Goal: Task Accomplishment & Management: Manage account settings

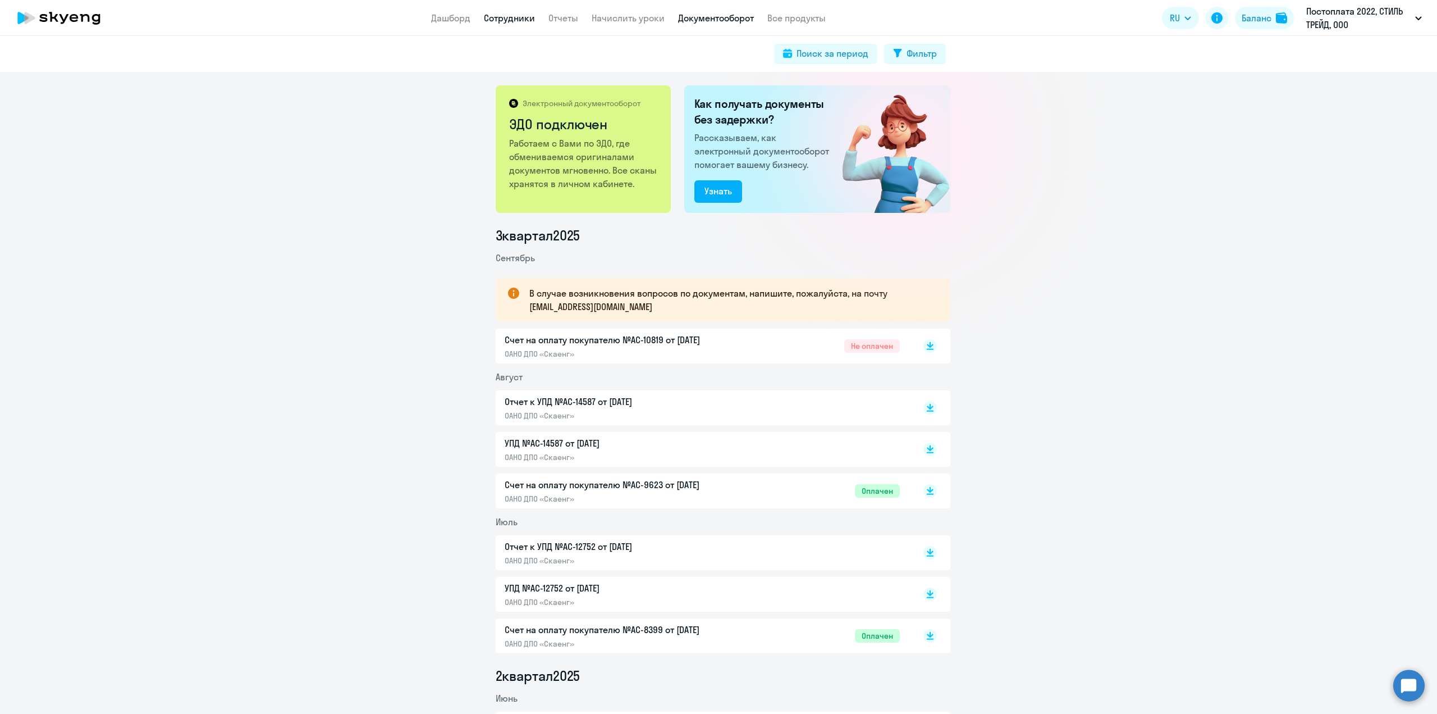
click at [509, 19] on link "Сотрудники" at bounding box center [509, 17] width 51 height 11
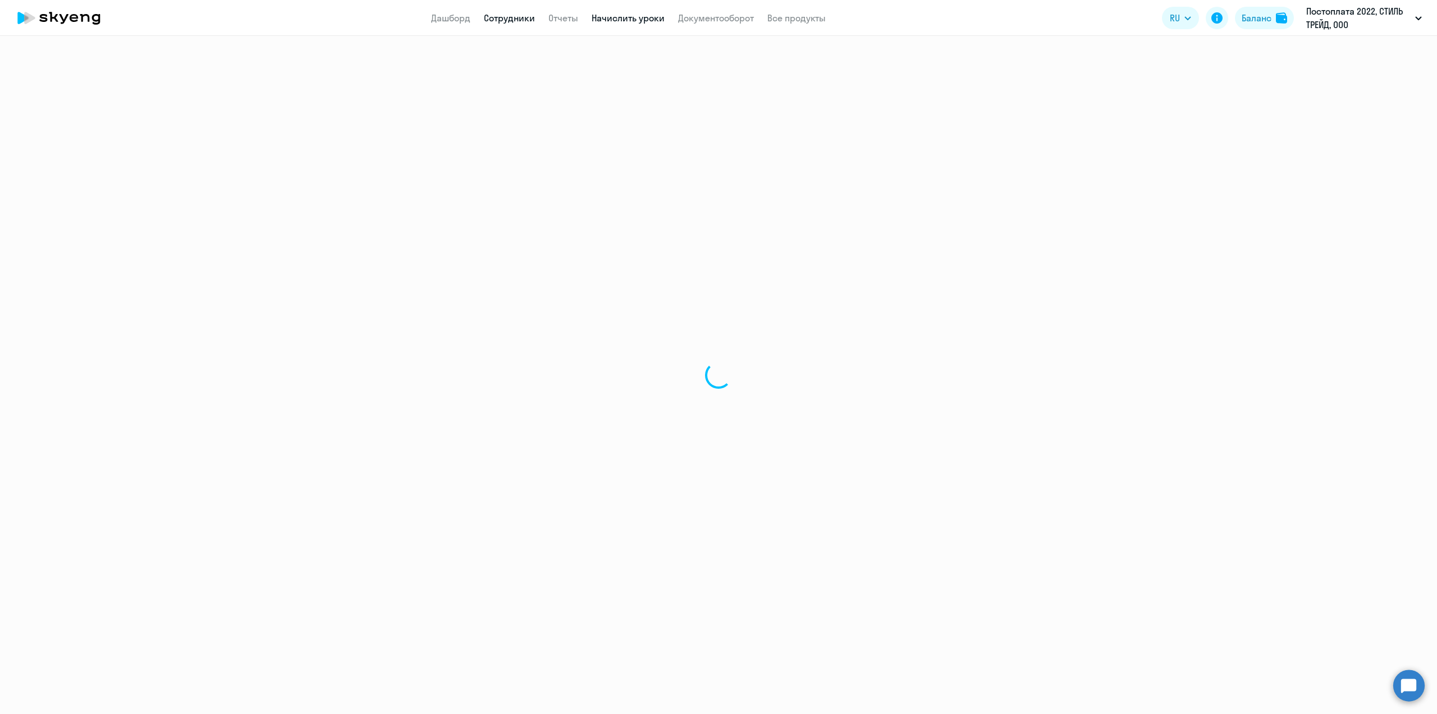
select select "30"
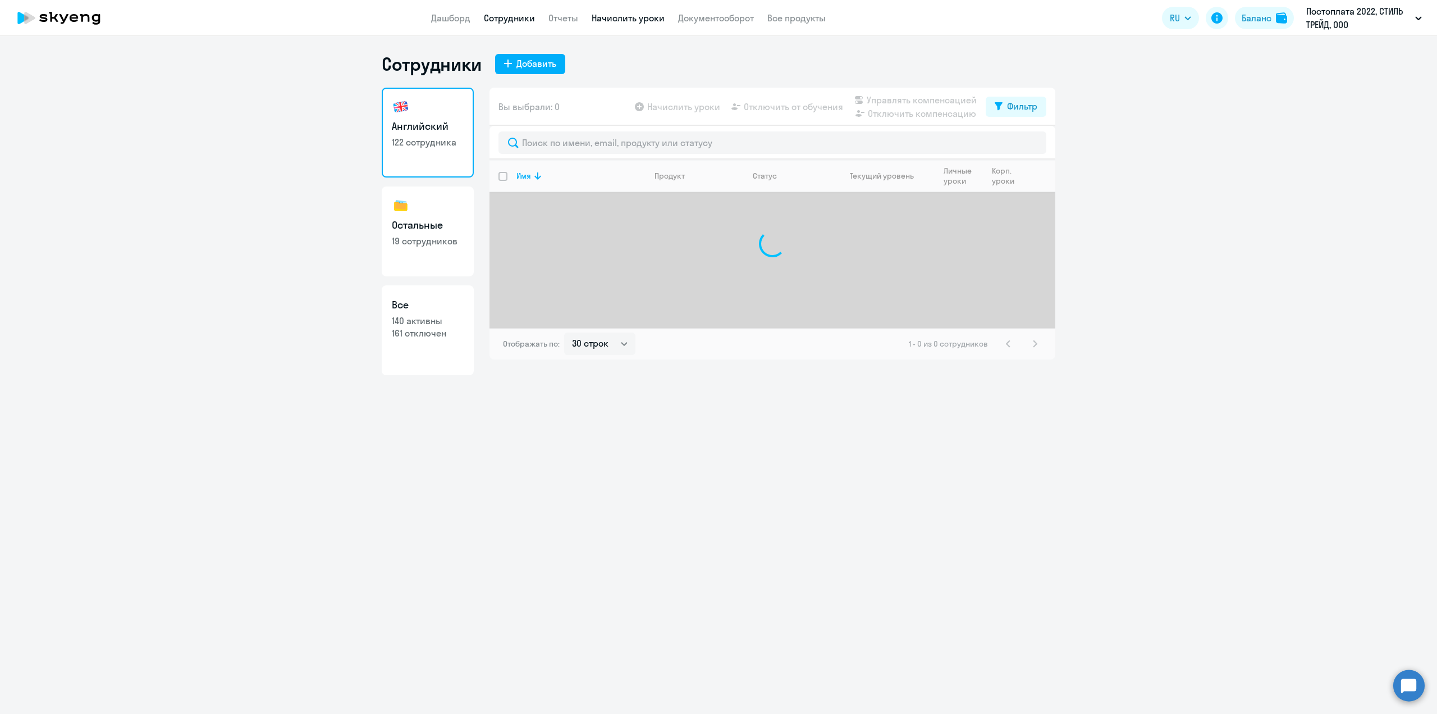
click at [628, 19] on link "Начислить уроки" at bounding box center [628, 17] width 73 height 11
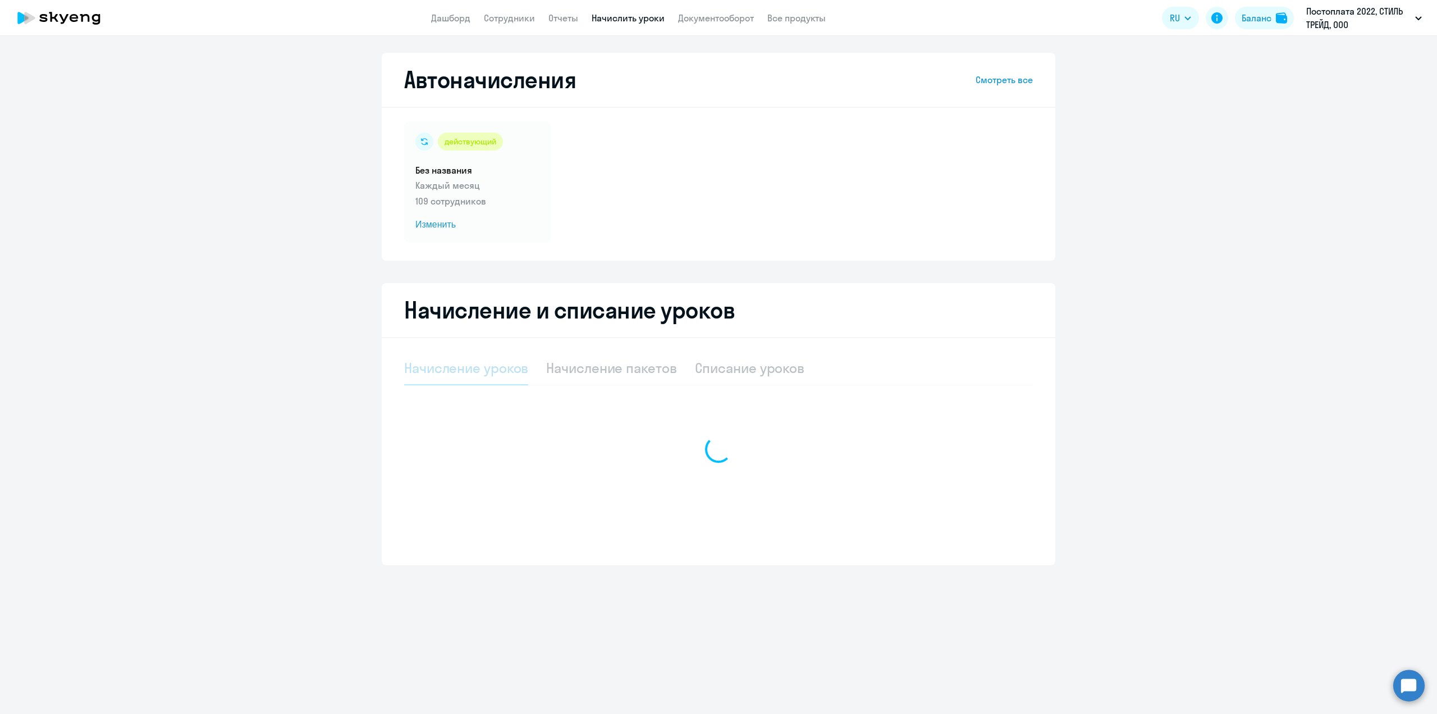
select select "10"
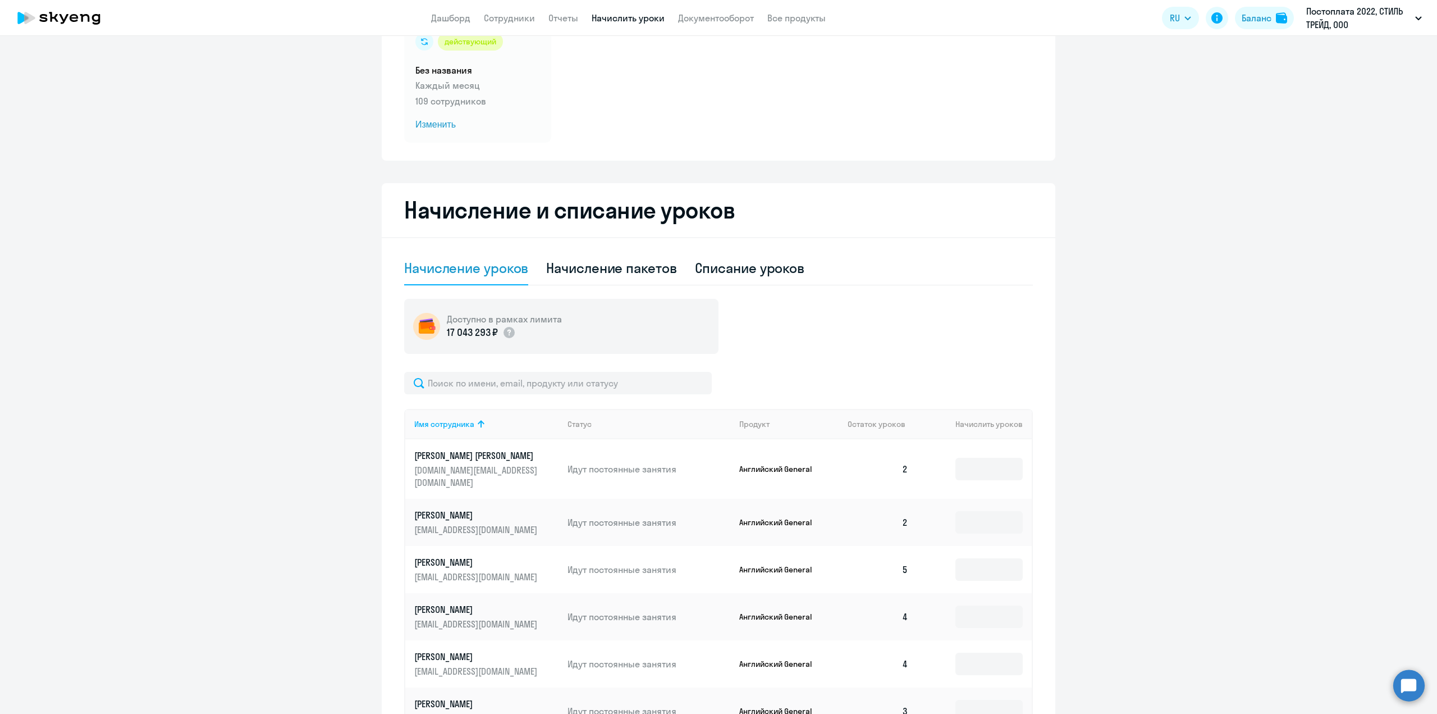
scroll to position [168, 0]
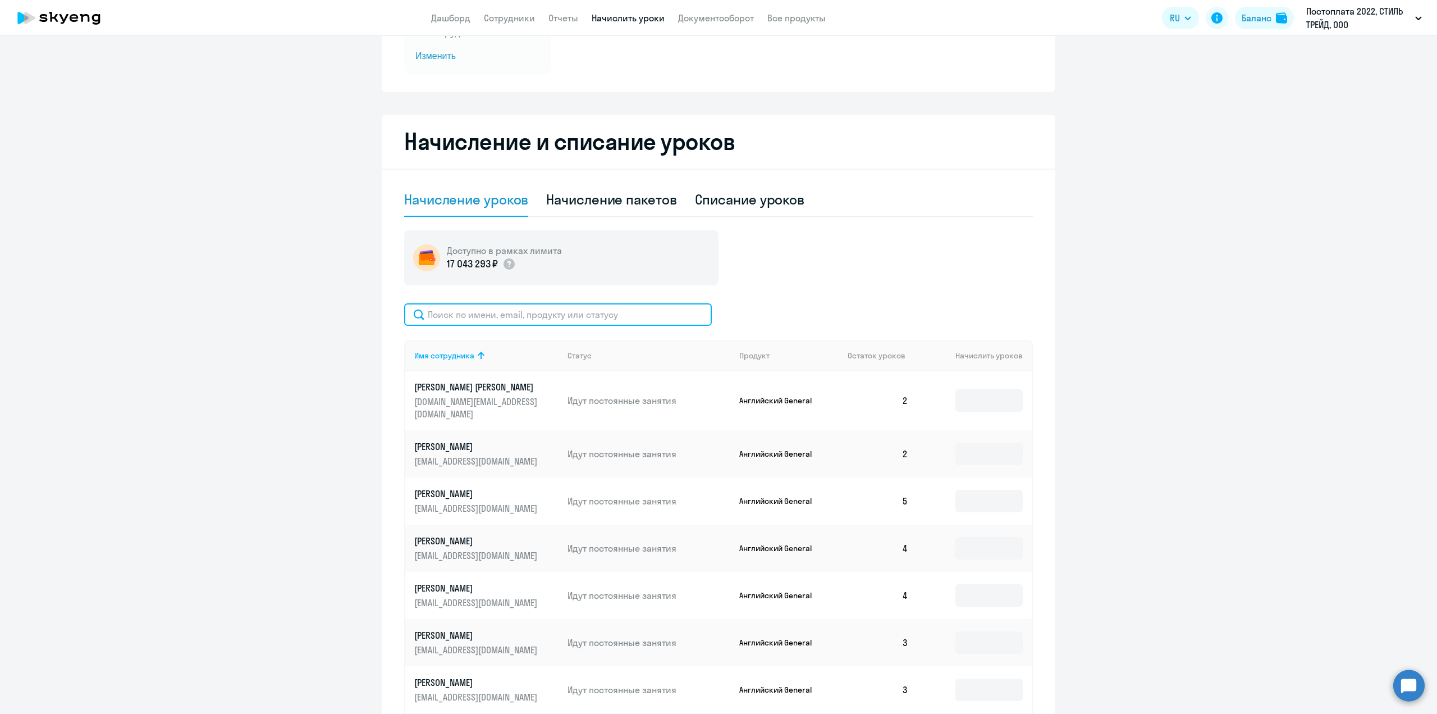
click at [592, 317] on input "text" at bounding box center [558, 314] width 308 height 22
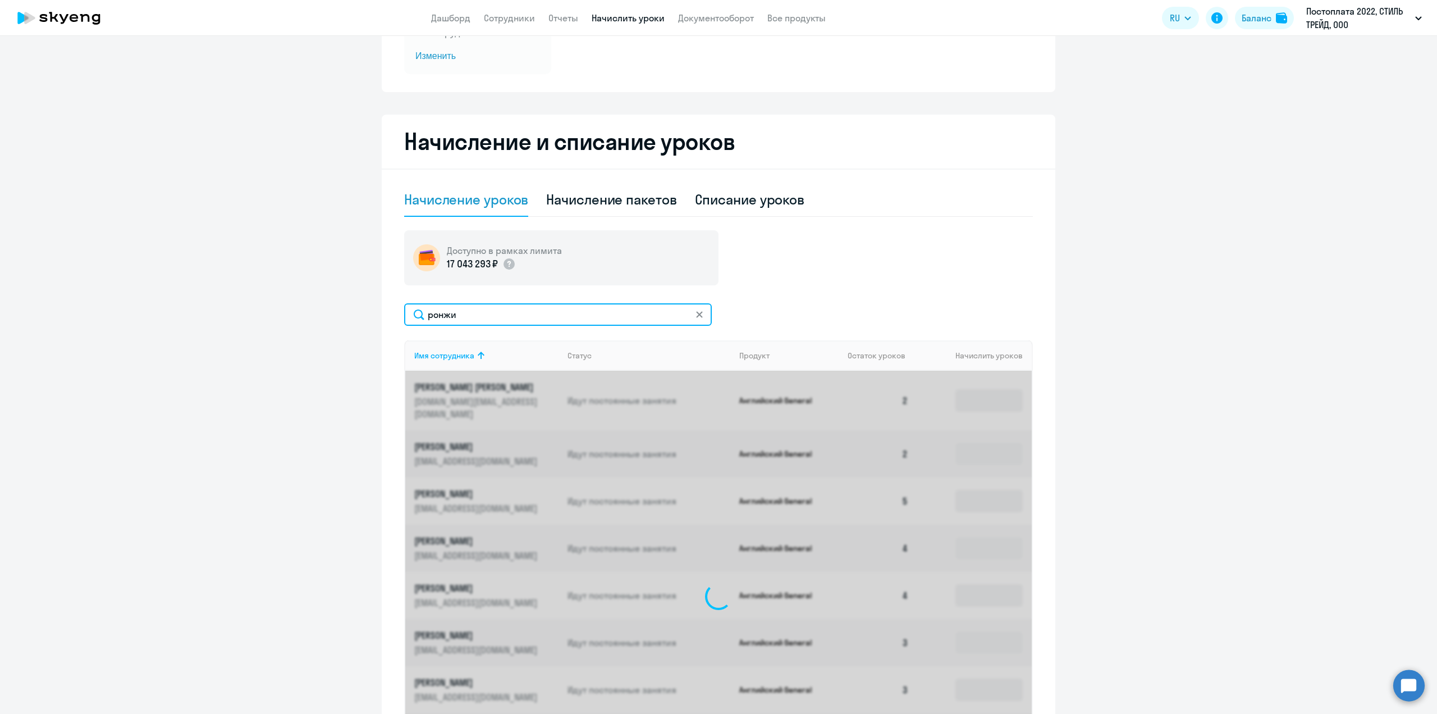
scroll to position [58, 0]
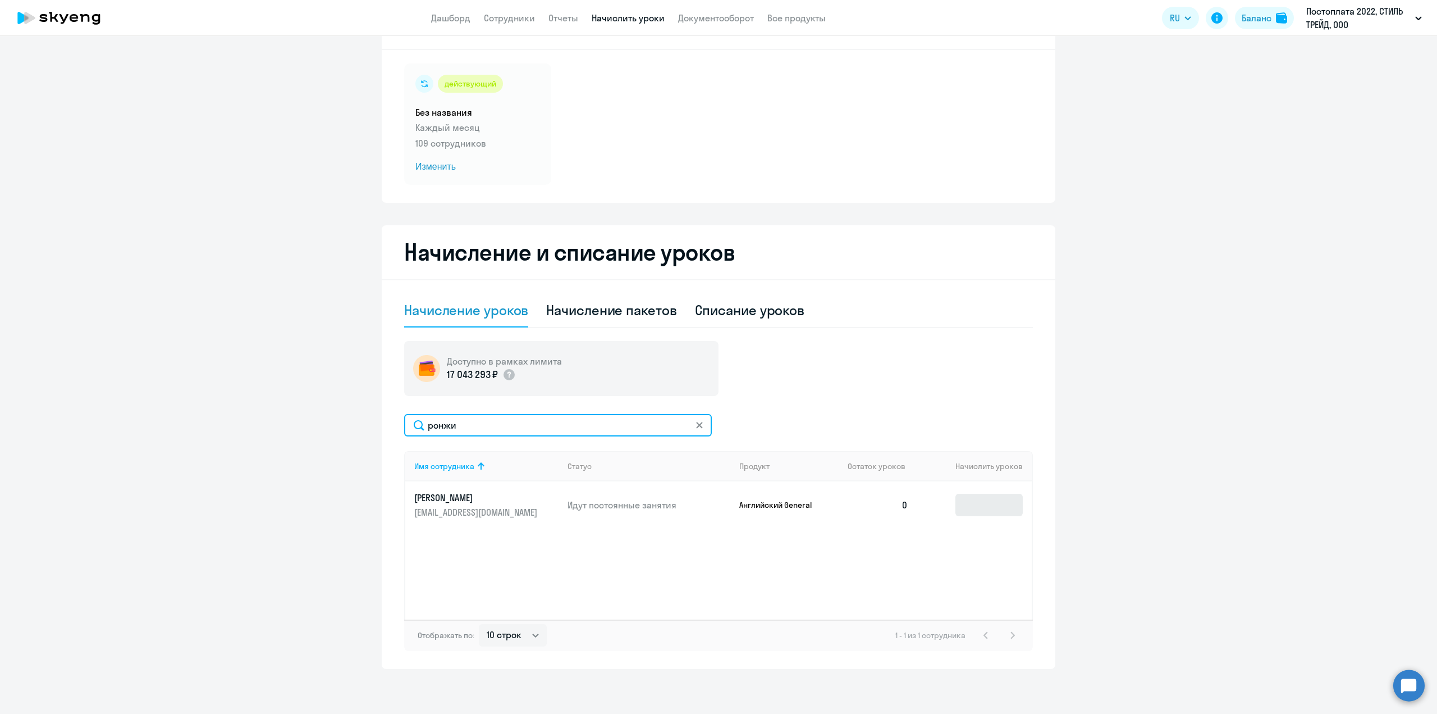
type input "ронжи"
click at [989, 500] on input at bounding box center [988, 504] width 67 height 22
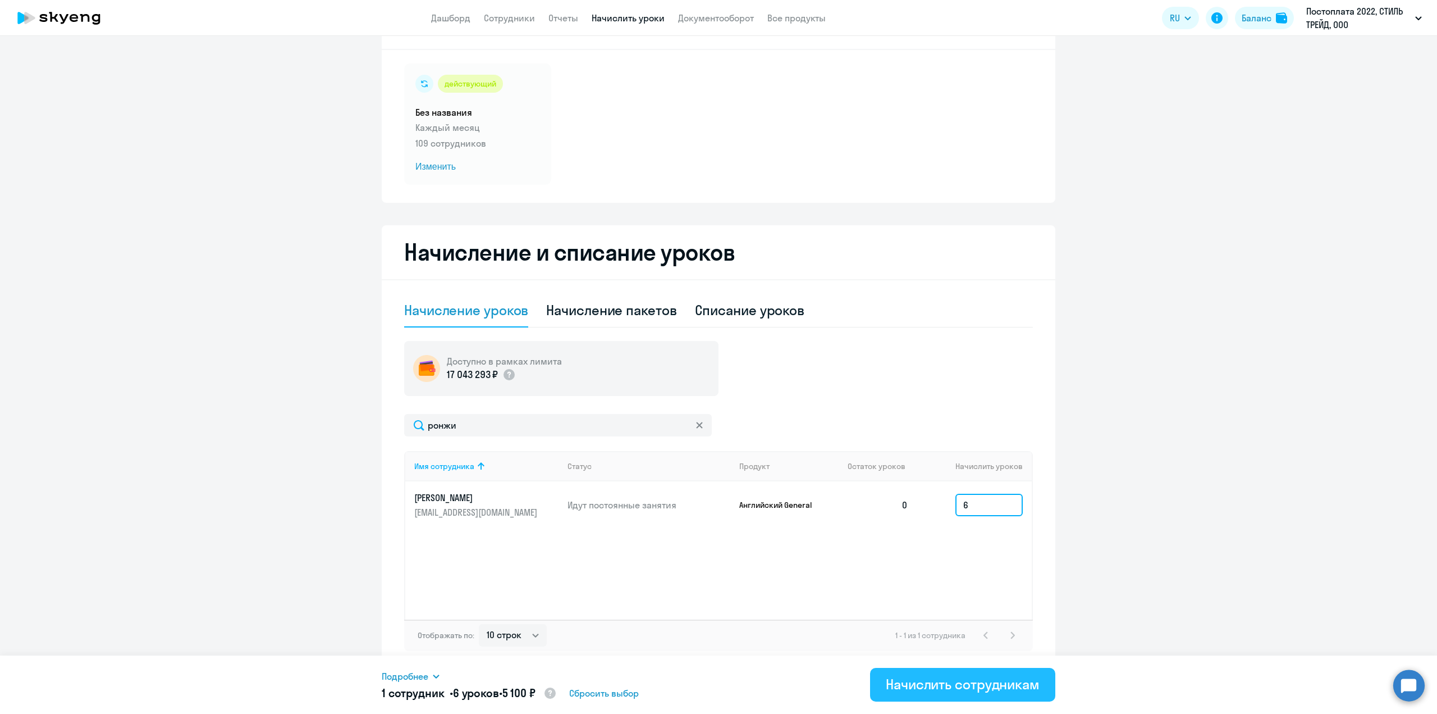
type input "6"
click at [962, 682] on div "Начислить сотрудникам" at bounding box center [963, 684] width 154 height 18
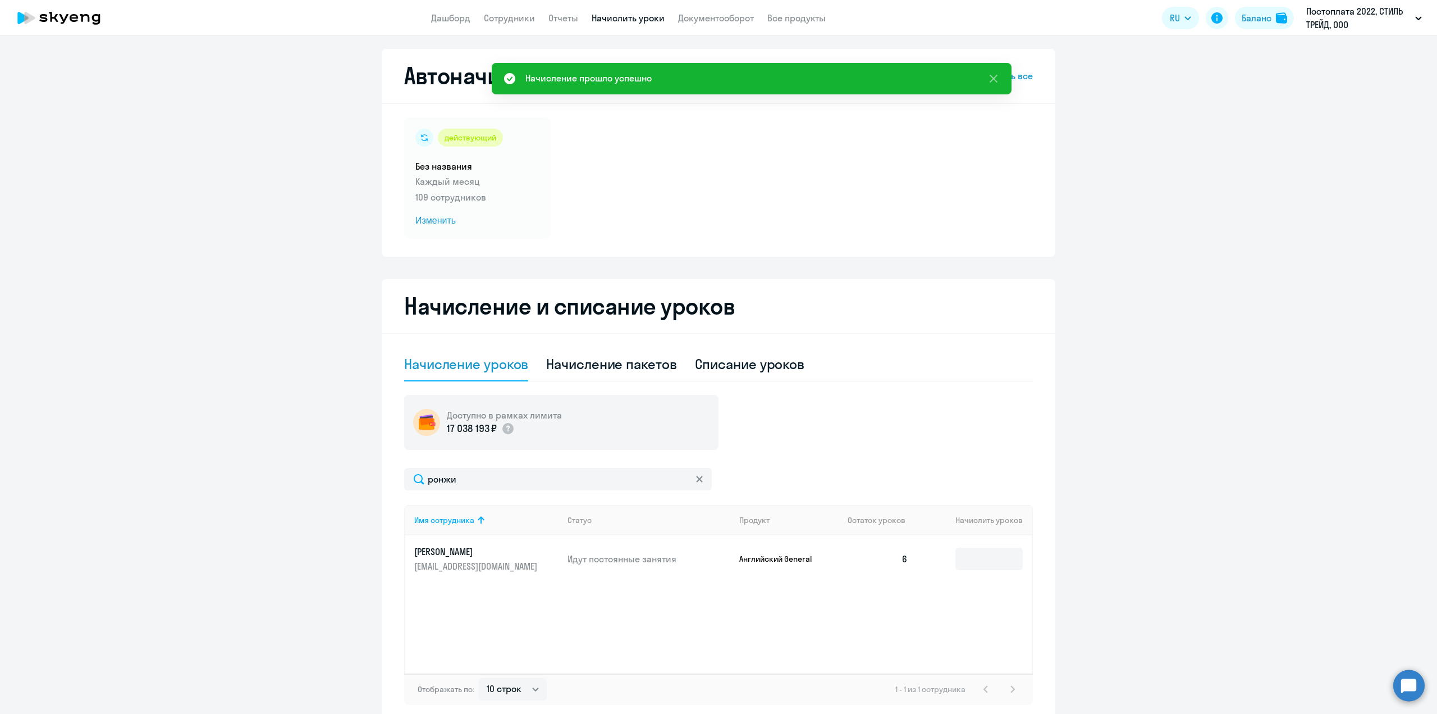
scroll to position [0, 0]
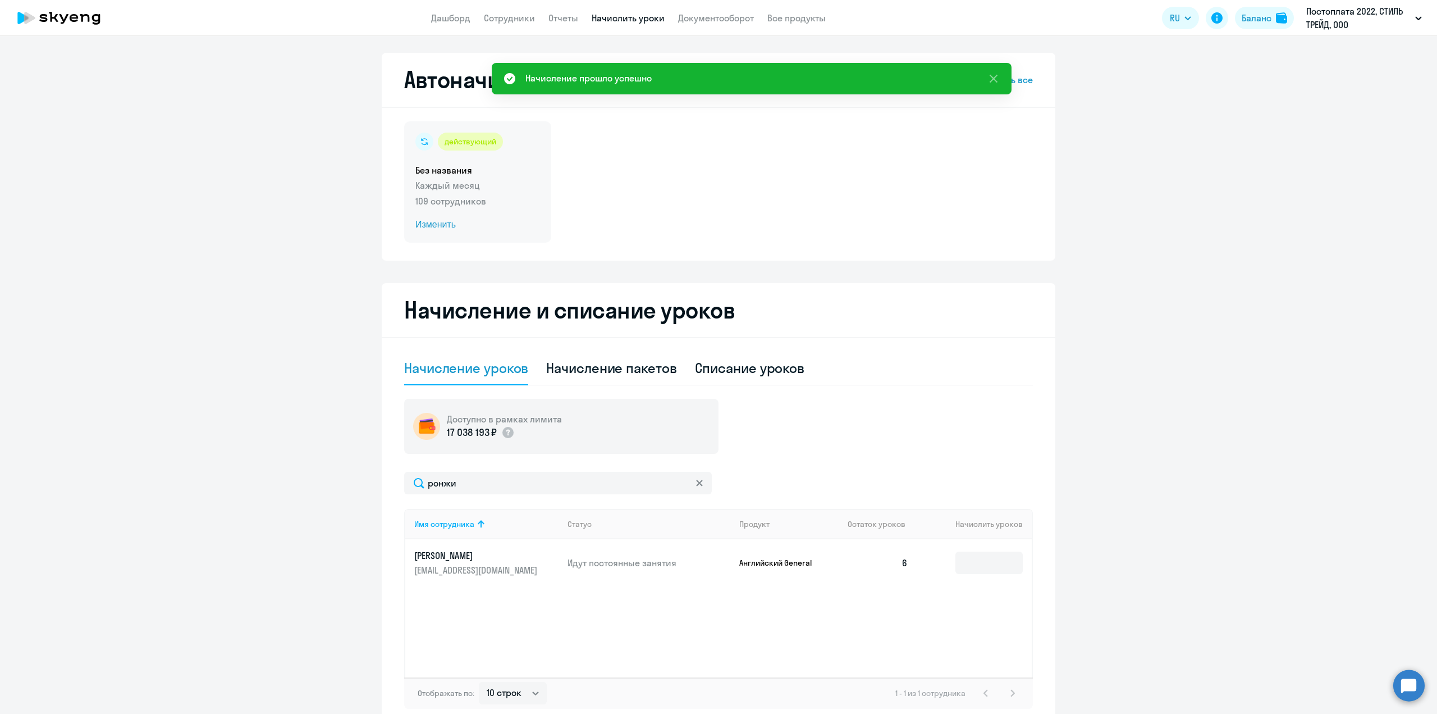
click at [461, 177] on div "действующий Без названия Каждый месяц 109 сотрудников Изменить" at bounding box center [477, 181] width 147 height 121
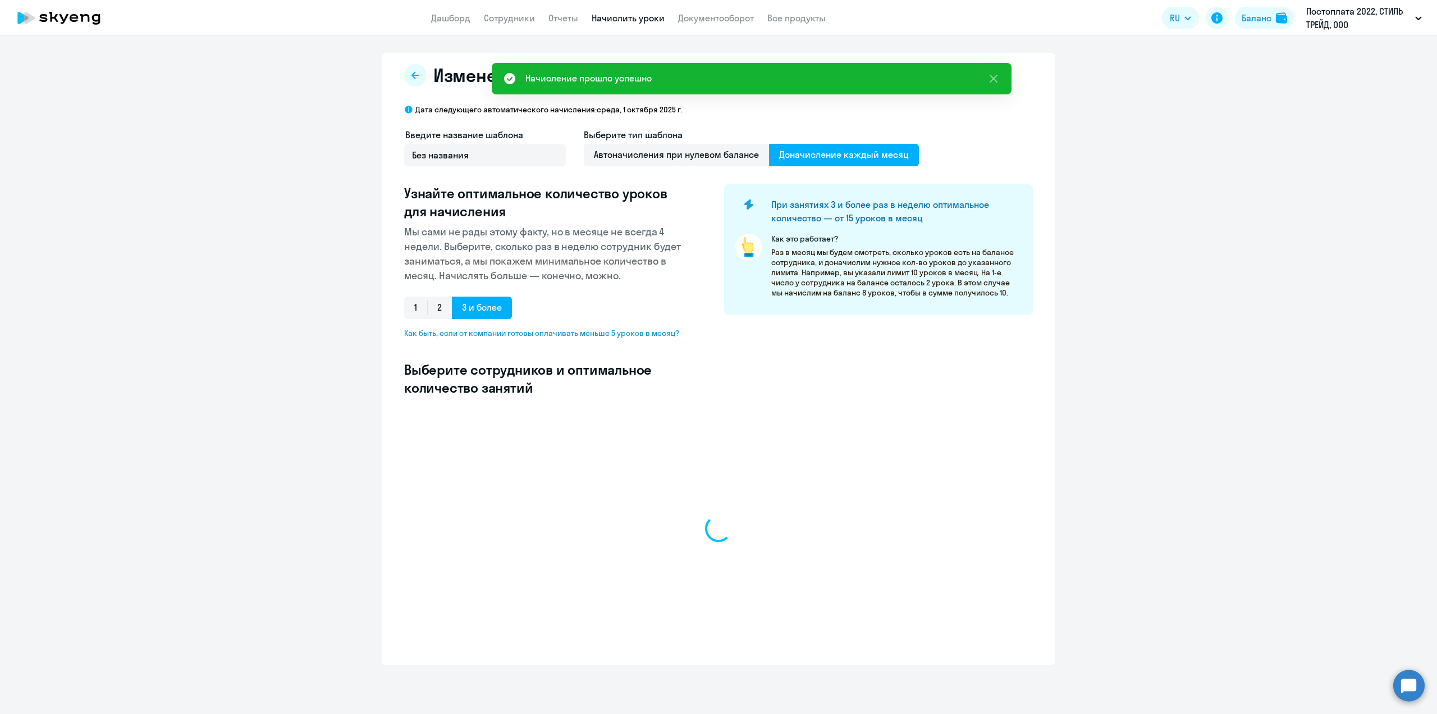
select select "10"
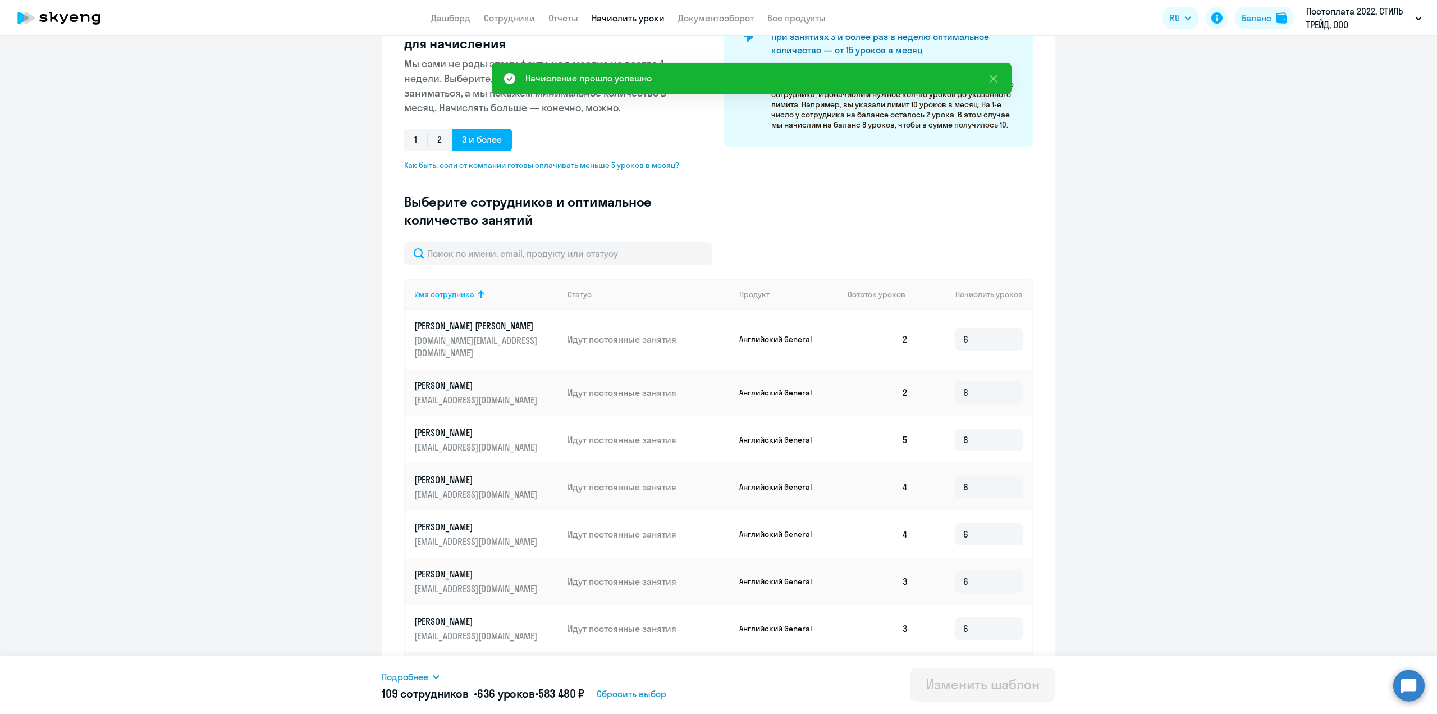
scroll to position [168, 0]
drag, startPoint x: 530, startPoint y: 257, endPoint x: 537, endPoint y: 255, distance: 7.5
click at [530, 257] on input "text" at bounding box center [558, 252] width 308 height 22
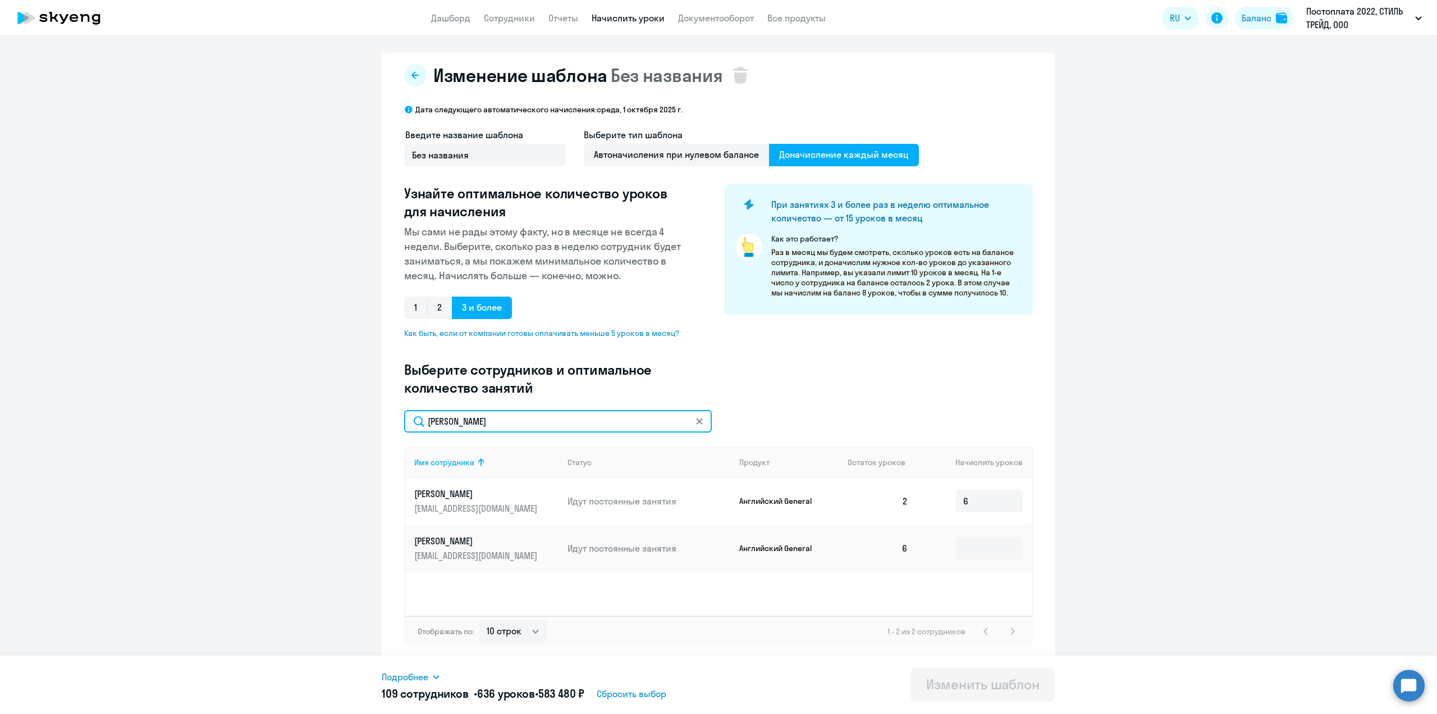
scroll to position [0, 0]
type input "[PERSON_NAME]"
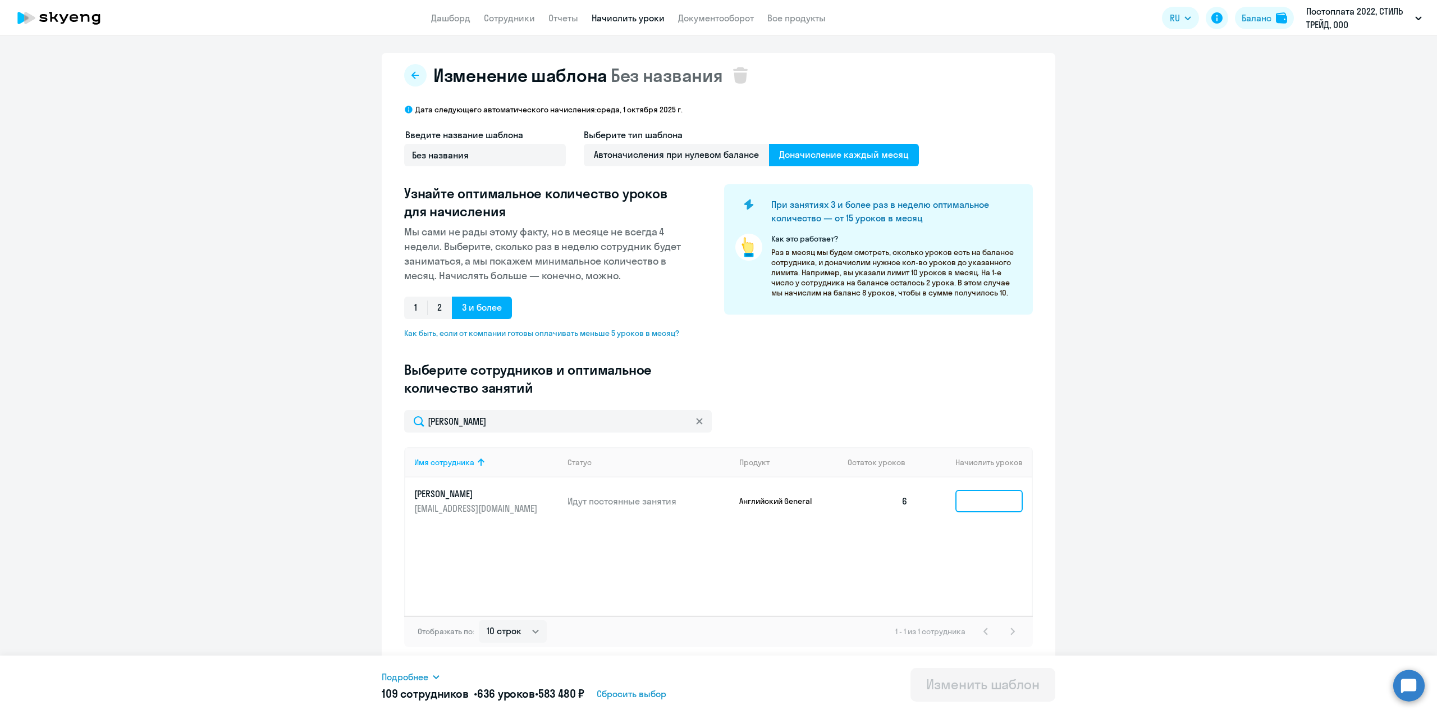
click at [990, 502] on input at bounding box center [988, 501] width 67 height 22
type input "6"
click at [953, 683] on div "Изменить шаблон" at bounding box center [982, 684] width 113 height 18
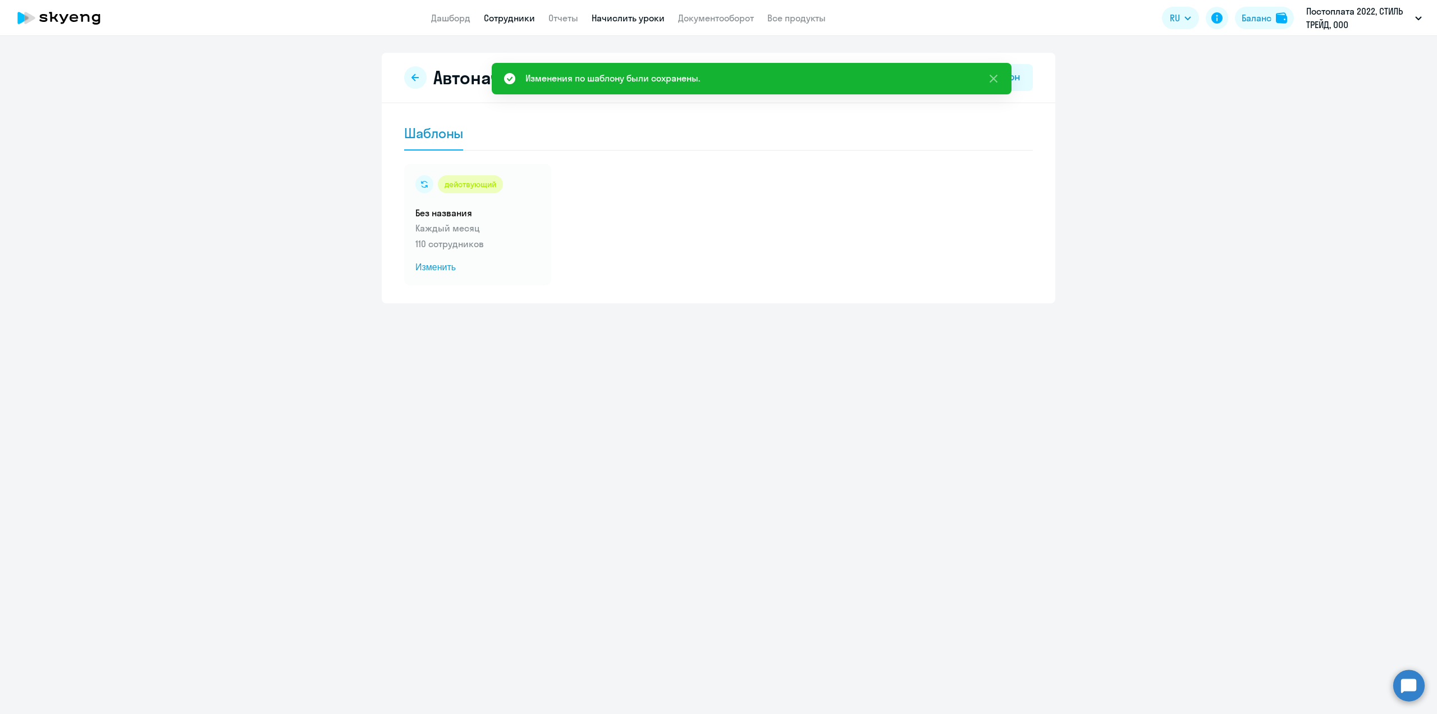
click at [518, 20] on link "Сотрудники" at bounding box center [509, 17] width 51 height 11
select select "30"
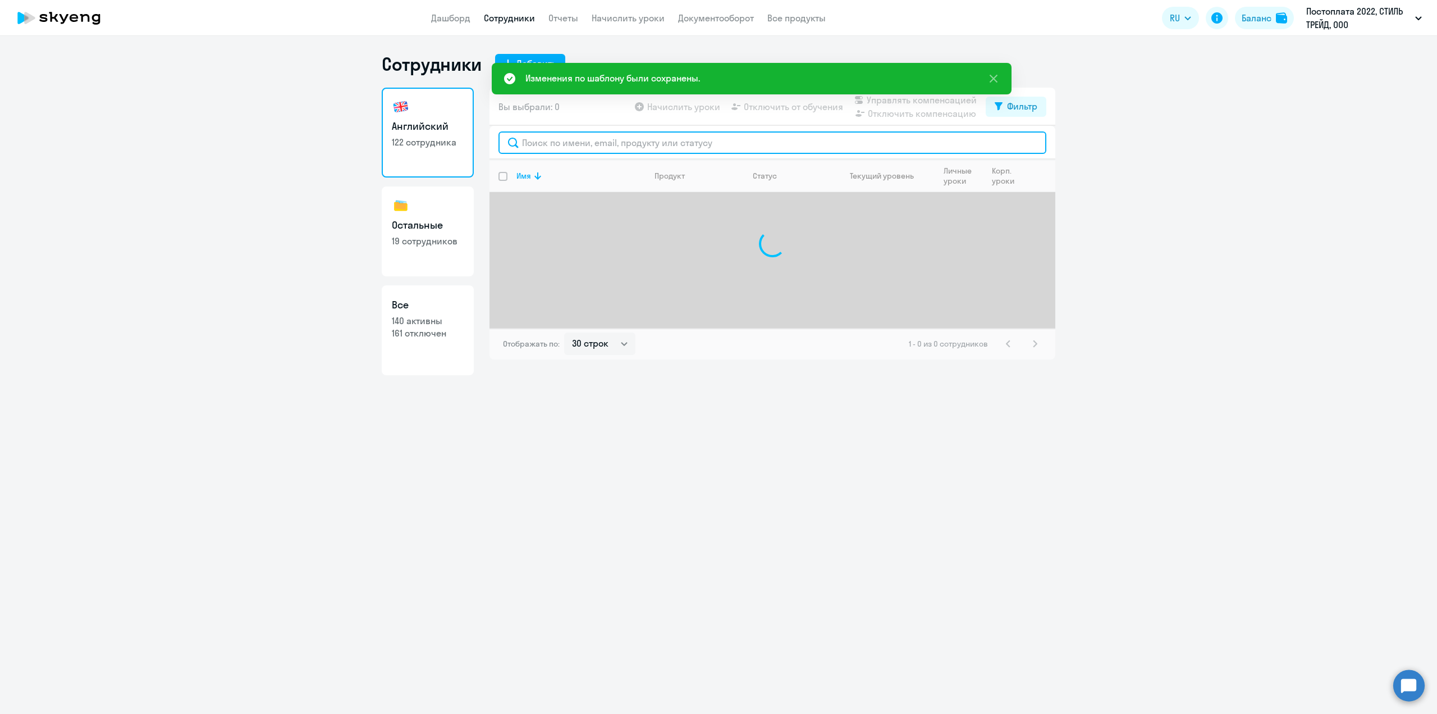
click at [626, 144] on input "text" at bounding box center [773, 142] width 548 height 22
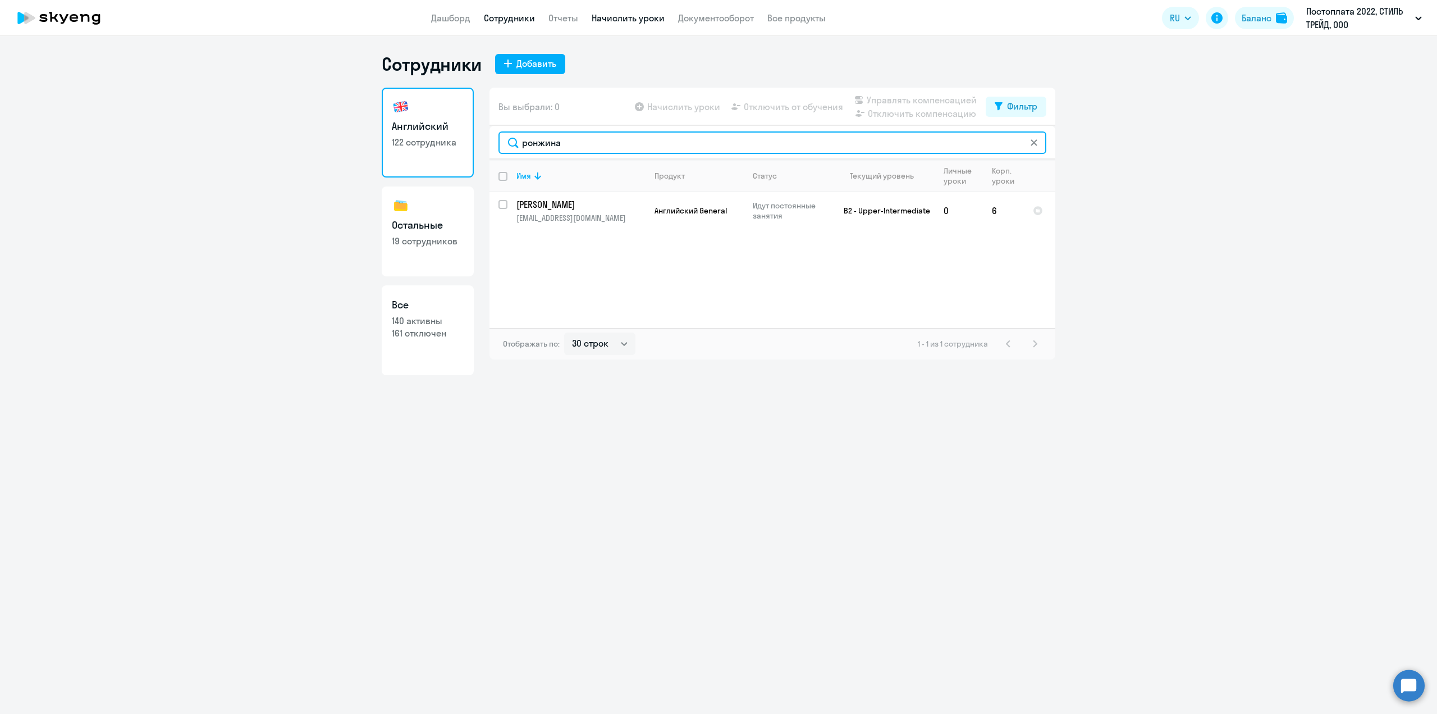
type input "ронжина"
click at [611, 13] on link "Начислить уроки" at bounding box center [628, 17] width 73 height 11
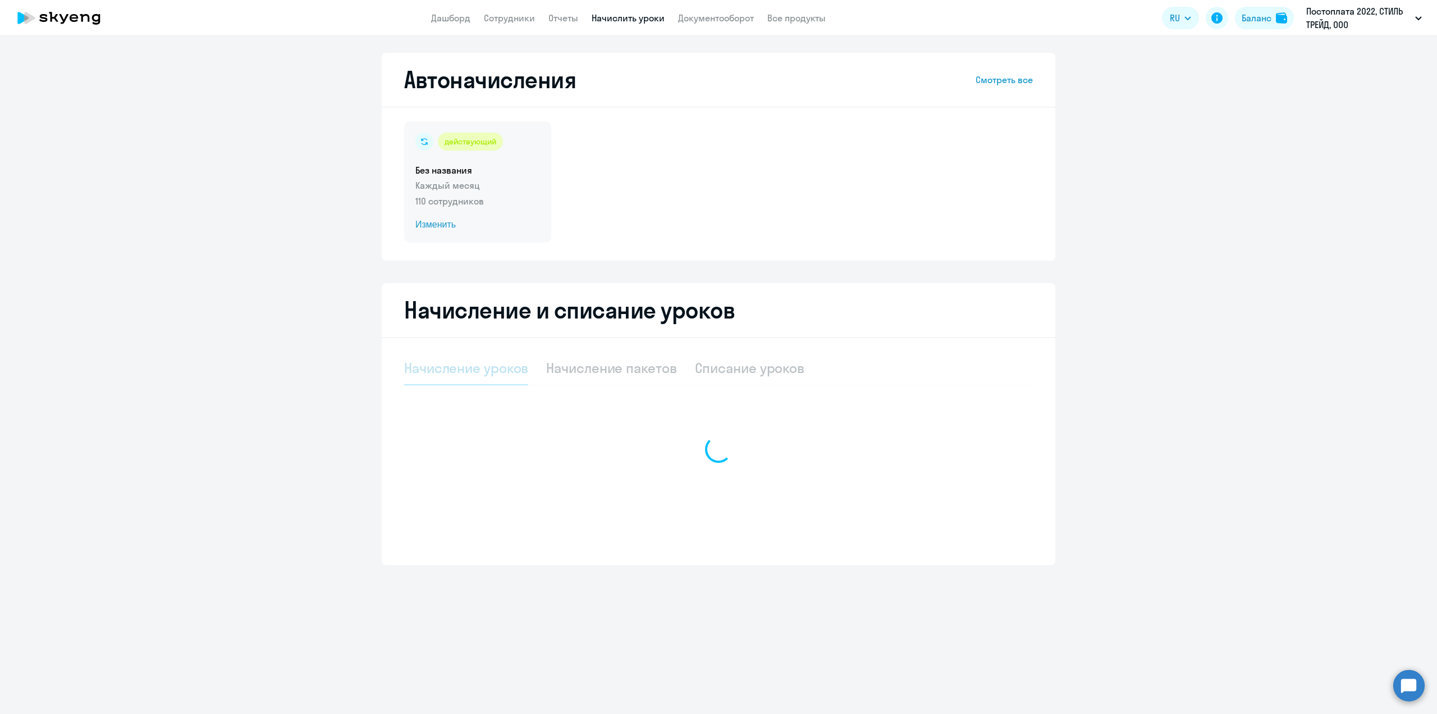
click at [470, 212] on div "действующий Без названия Каждый месяц 110 сотрудников Изменить" at bounding box center [477, 181] width 147 height 121
select select "10"
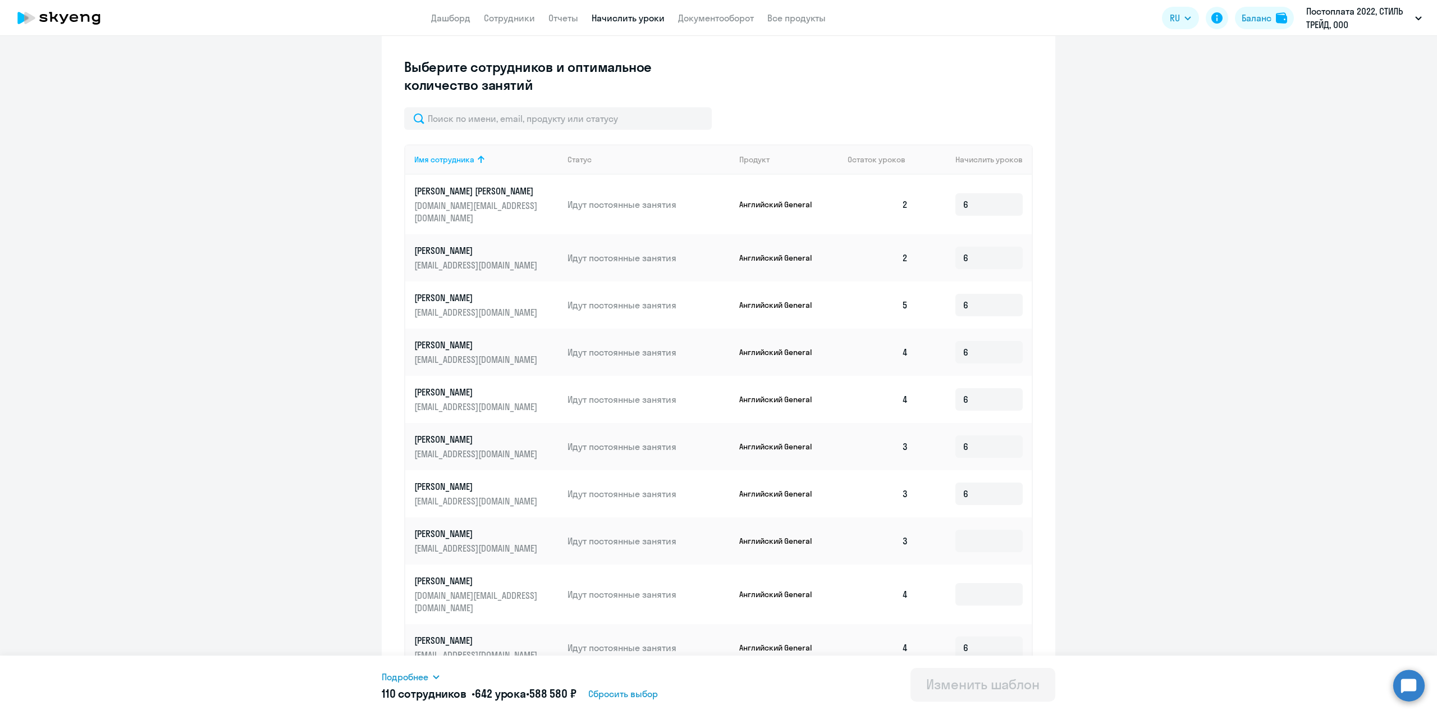
scroll to position [330, 0]
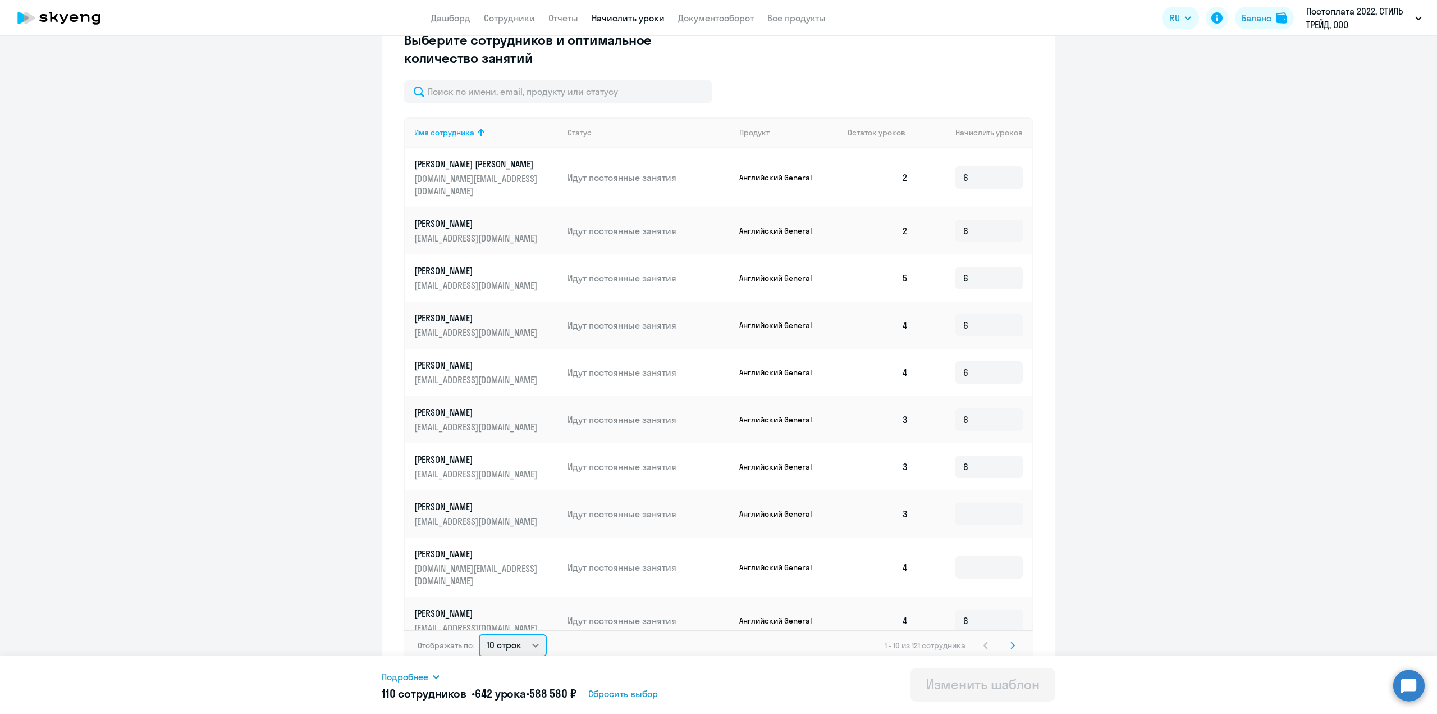
click at [524, 634] on select "10 строк 30 строк 50 строк" at bounding box center [513, 645] width 68 height 22
select select "50"
click at [479, 634] on select "10 строк 30 строк 50 строк" at bounding box center [513, 645] width 68 height 22
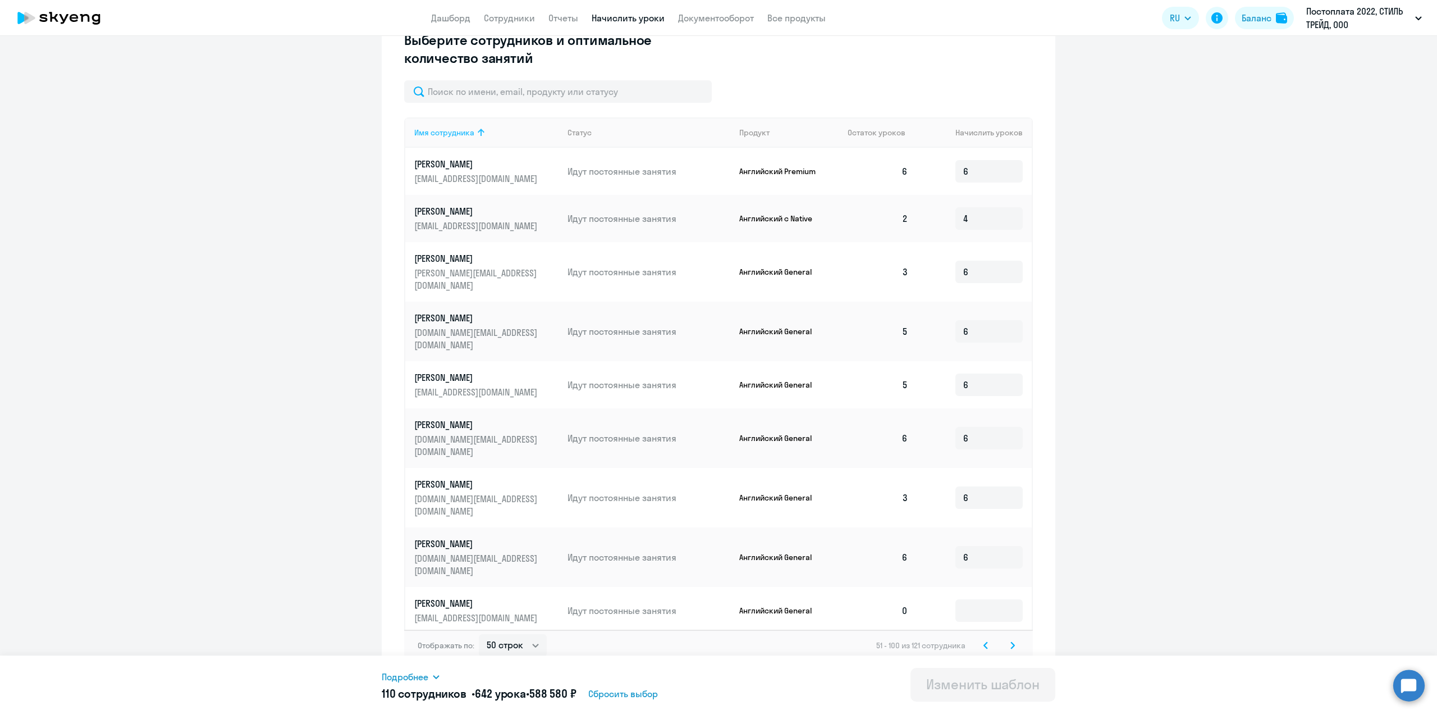
click at [474, 133] on icon at bounding box center [480, 132] width 13 height 13
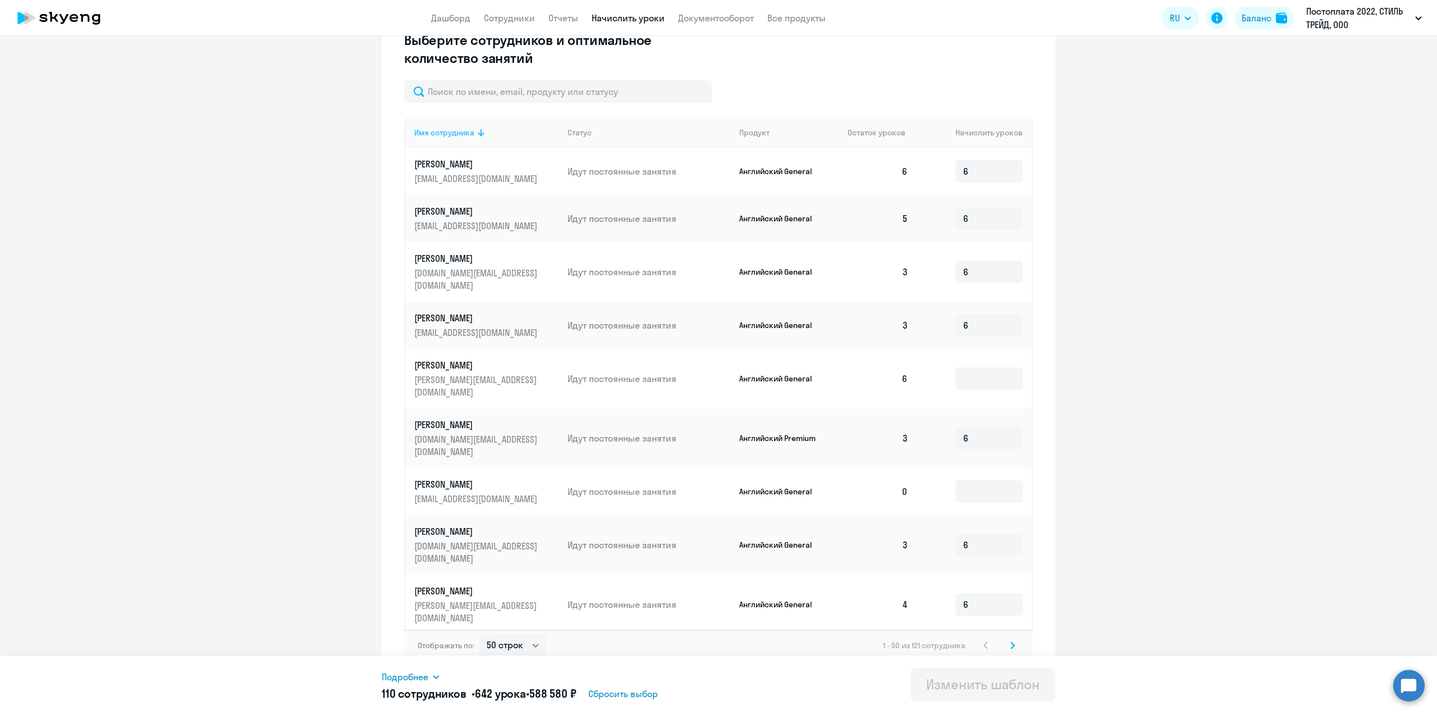
click at [445, 135] on div "Имя сотрудника" at bounding box center [444, 132] width 60 height 10
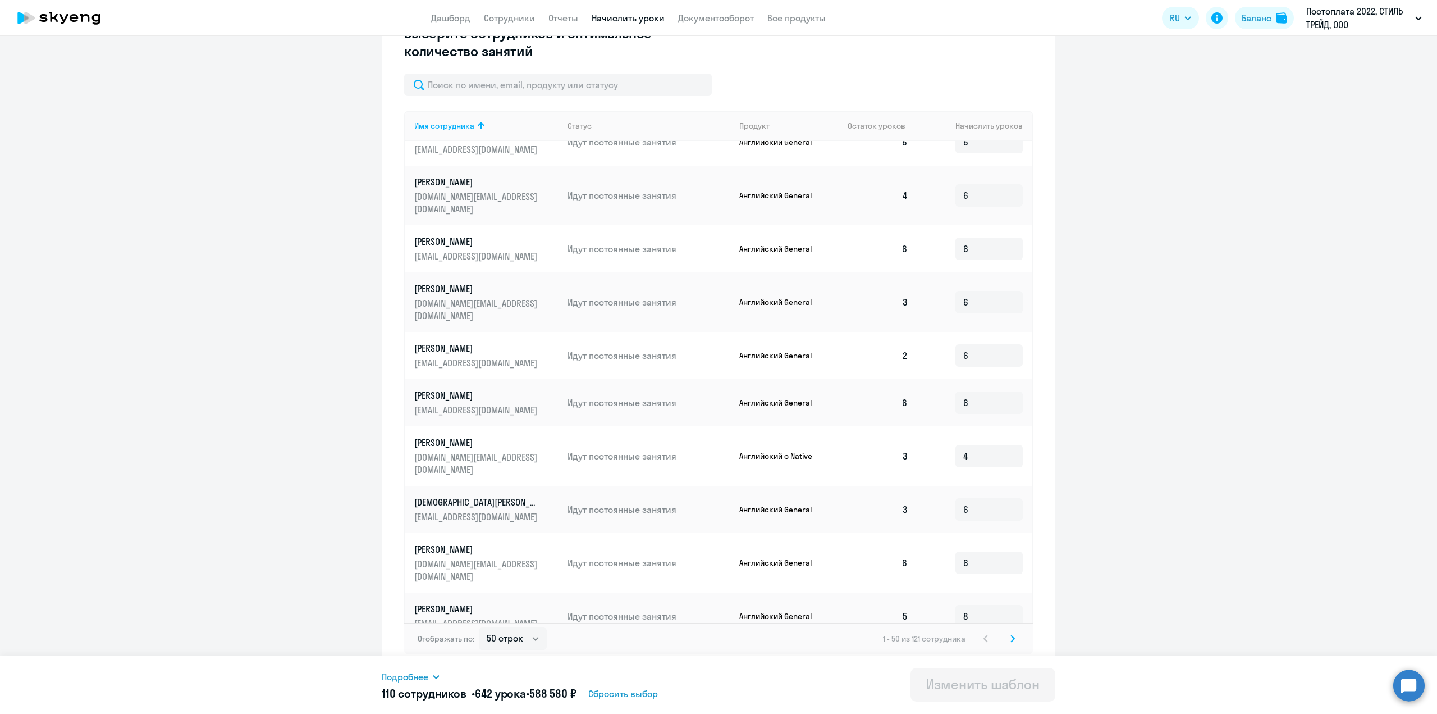
scroll to position [340, 0]
click at [1011, 634] on icon at bounding box center [1013, 635] width 4 height 8
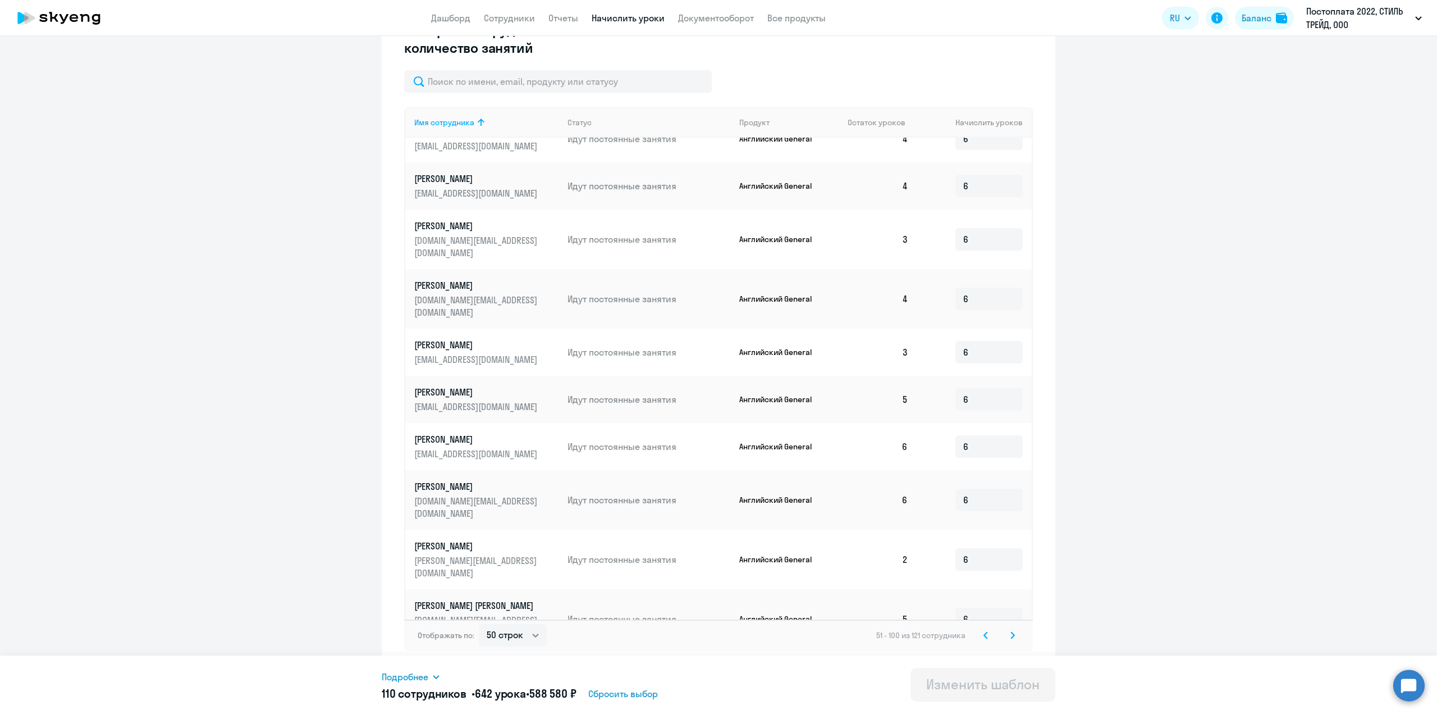
scroll to position [1572, 0]
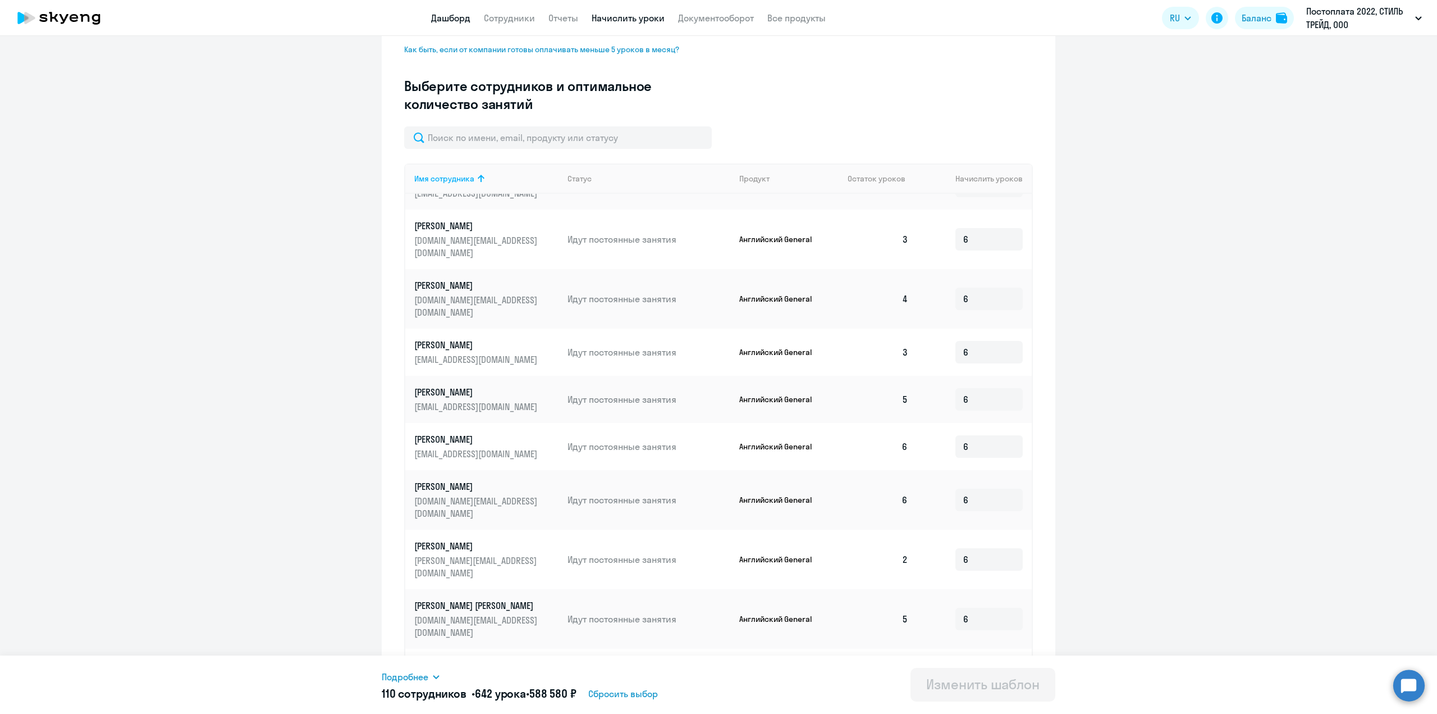
click at [463, 13] on link "Дашборд" at bounding box center [450, 17] width 39 height 11
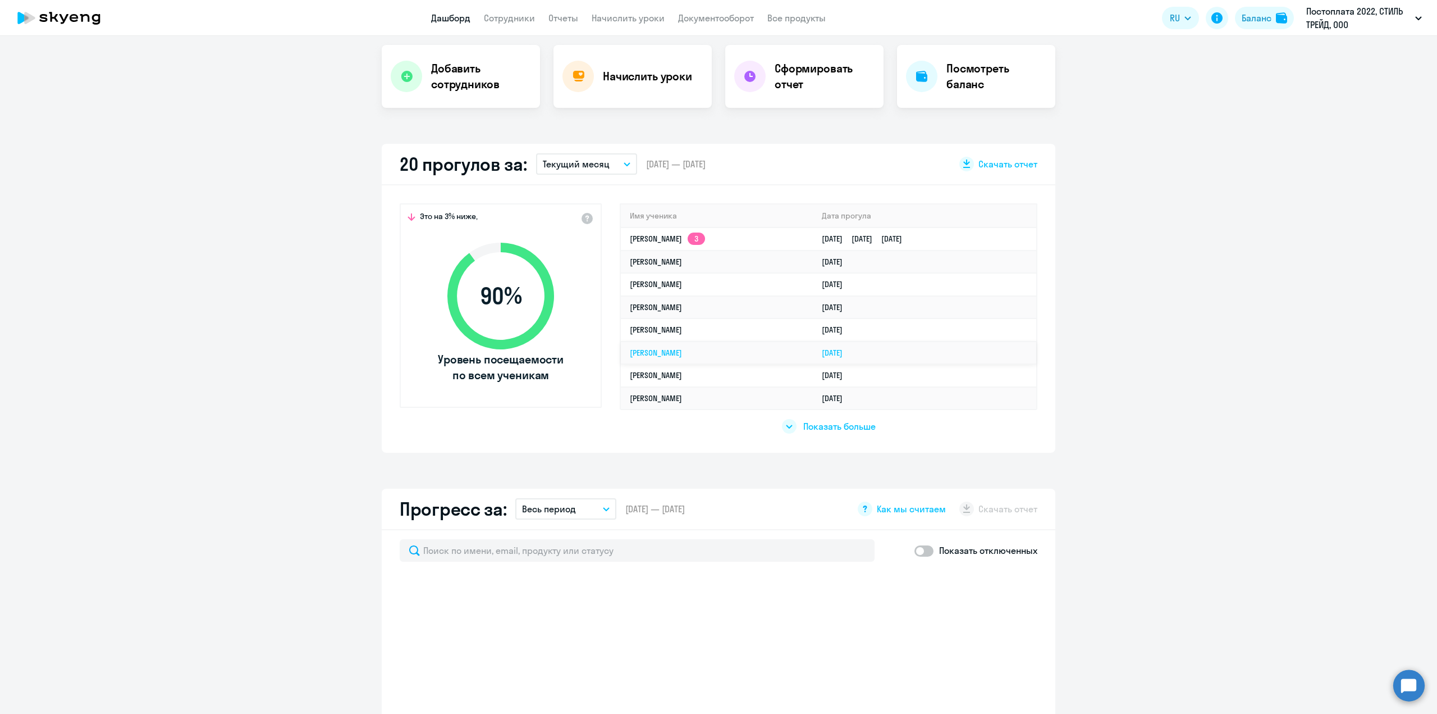
scroll to position [250, 0]
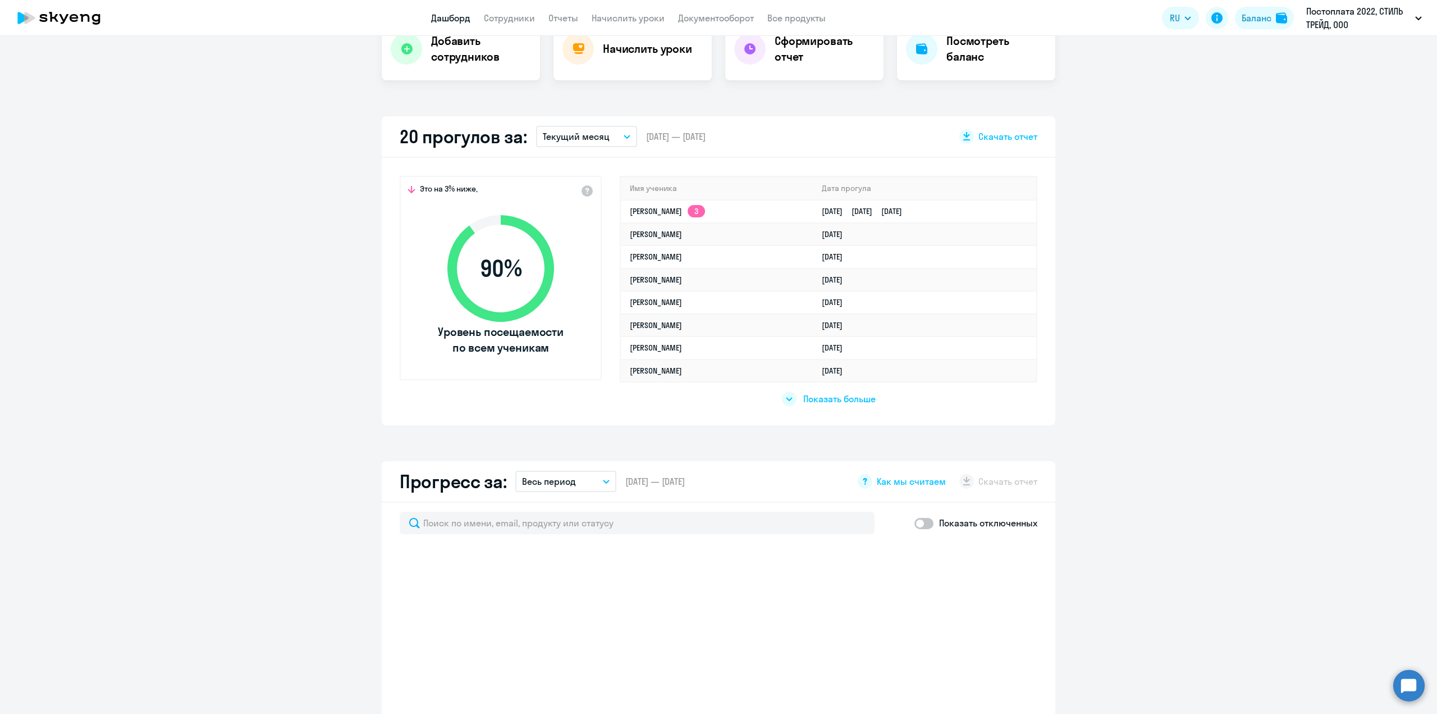
select select "30"
